Goal: Task Accomplishment & Management: Use online tool/utility

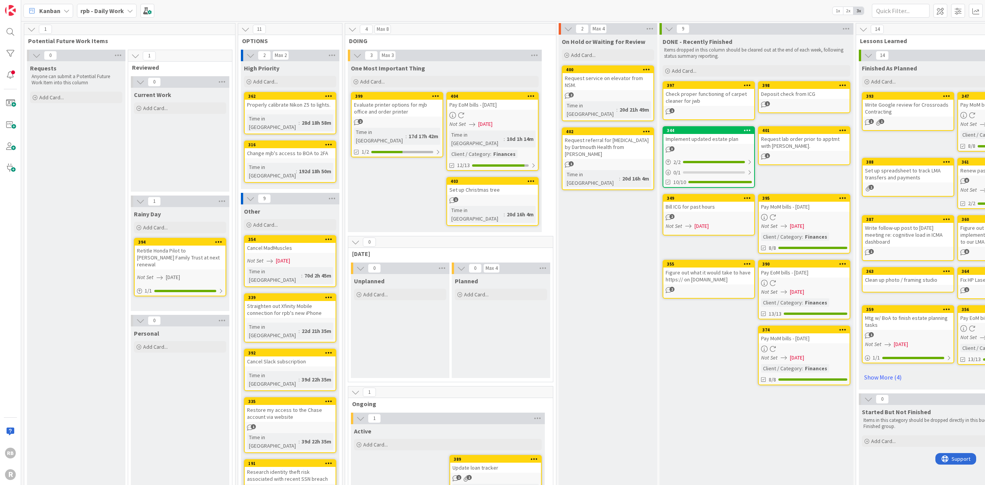
click at [478, 124] on span "[DATE]" at bounding box center [485, 124] width 14 height 8
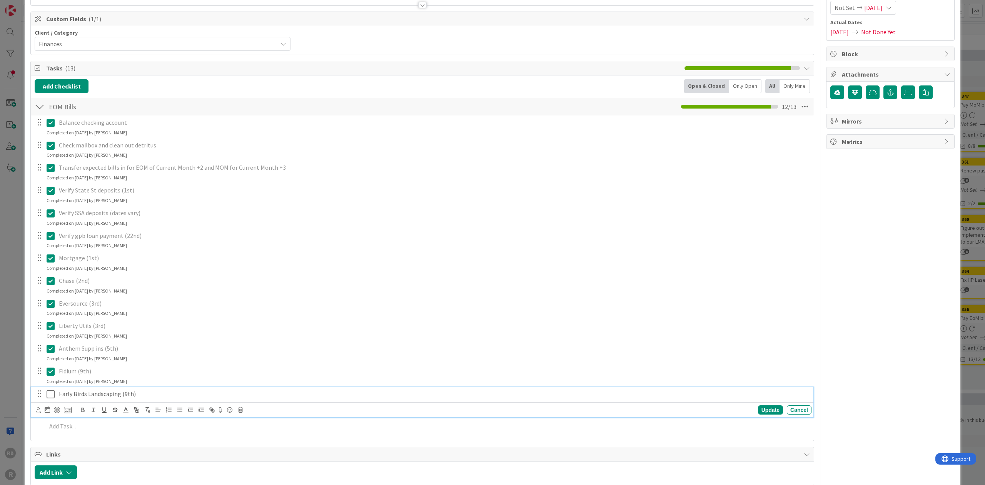
click at [50, 393] on icon at bounding box center [51, 393] width 8 height 9
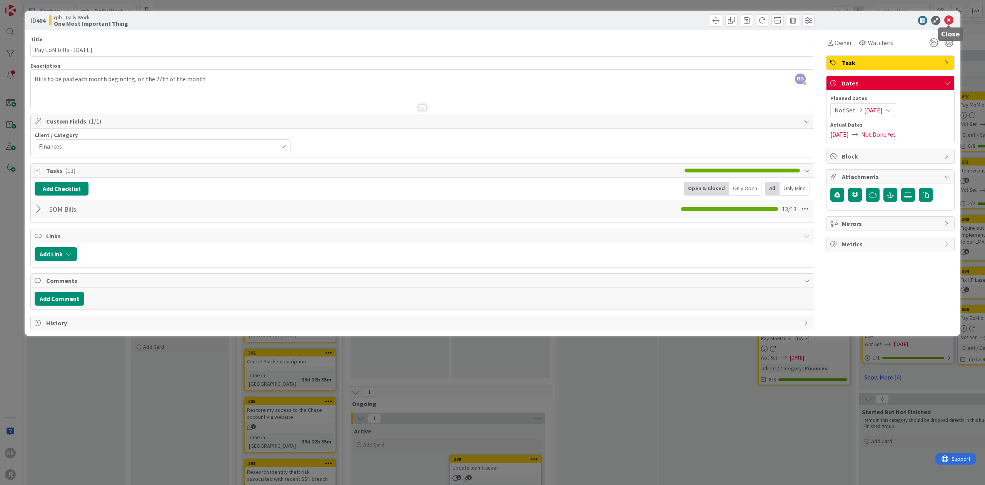
click at [656, 19] on icon at bounding box center [948, 20] width 9 height 9
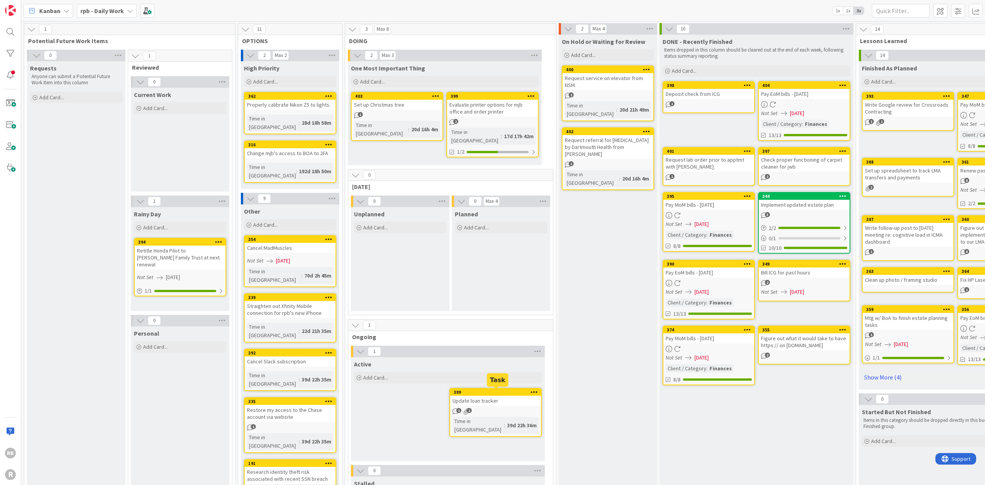
click at [478, 391] on div "389" at bounding box center [497, 391] width 87 height 5
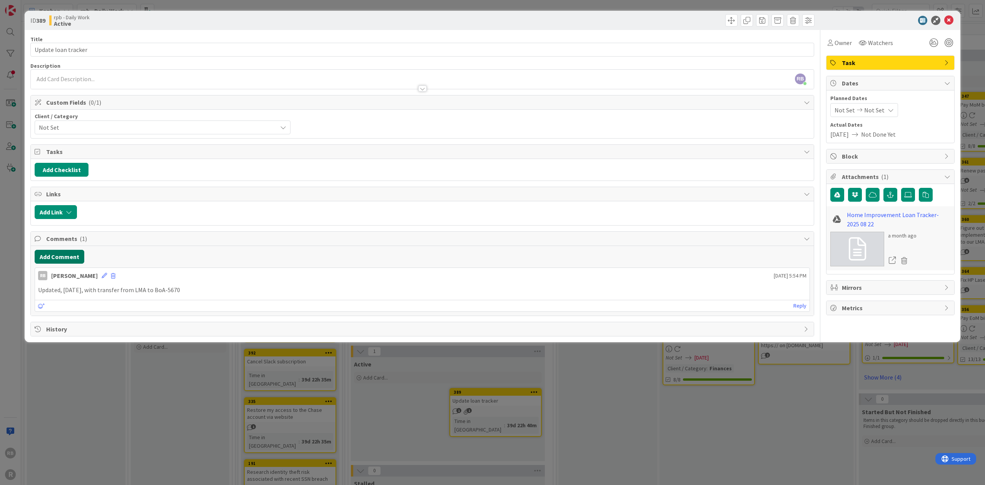
click at [55, 254] on button "Add Comment" at bounding box center [60, 257] width 50 height 14
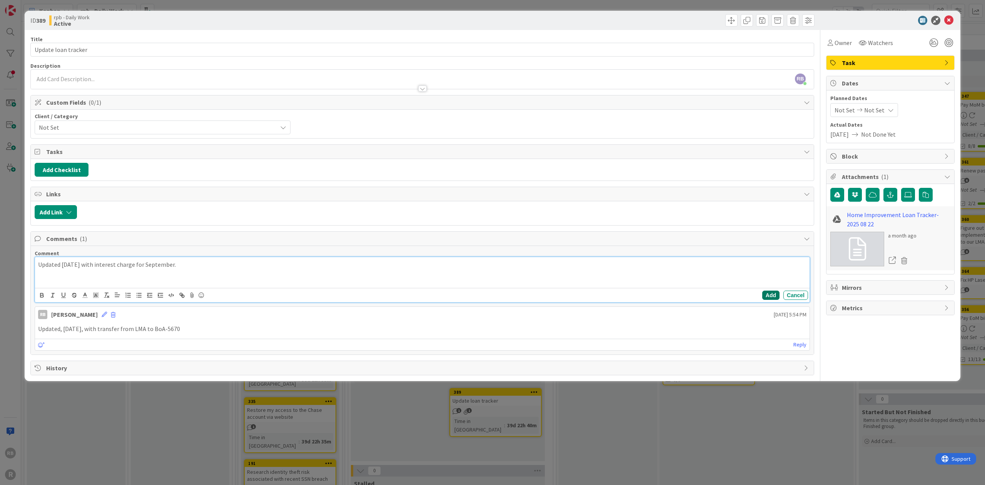
click at [656, 292] on button "Add" at bounding box center [770, 295] width 17 height 9
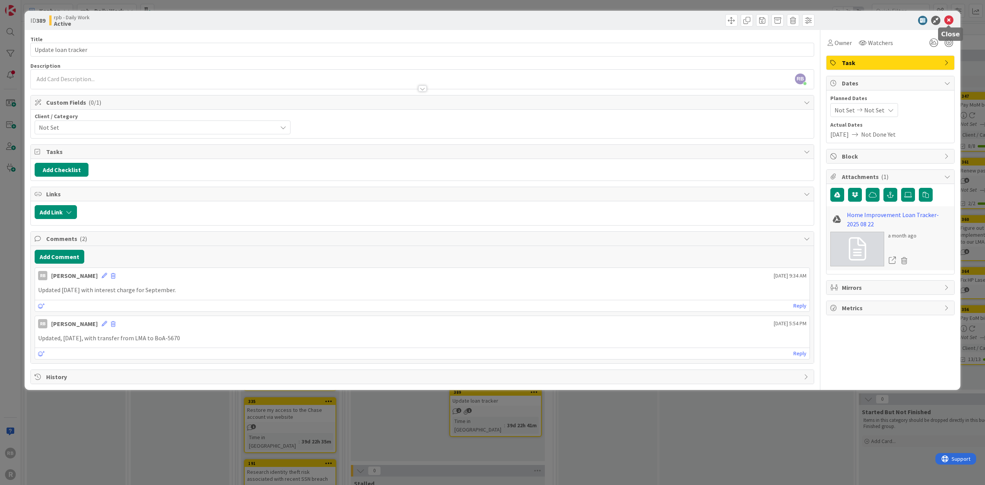
click at [656, 20] on icon at bounding box center [948, 20] width 9 height 9
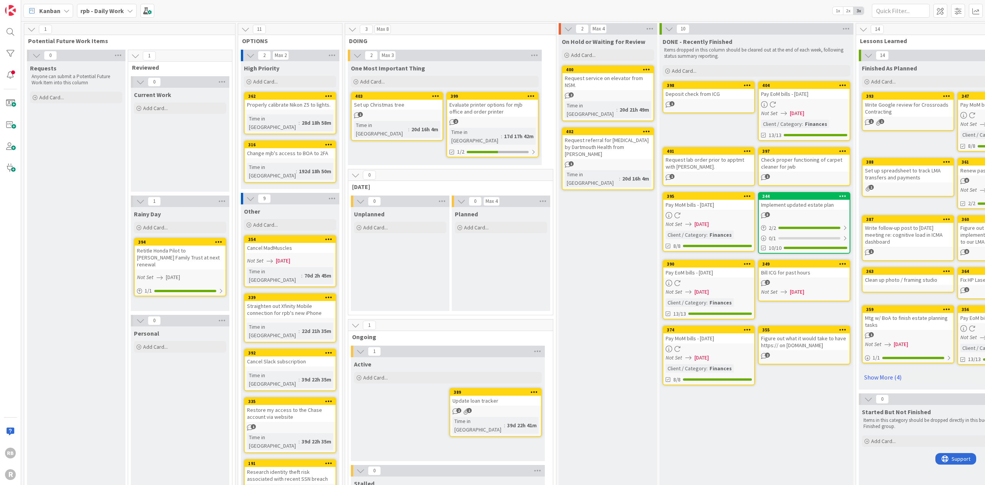
click at [285, 104] on div "Properly calibrate Nikon Z5 to lights." at bounding box center [290, 105] width 91 height 10
